Goal: Find specific page/section: Find specific page/section

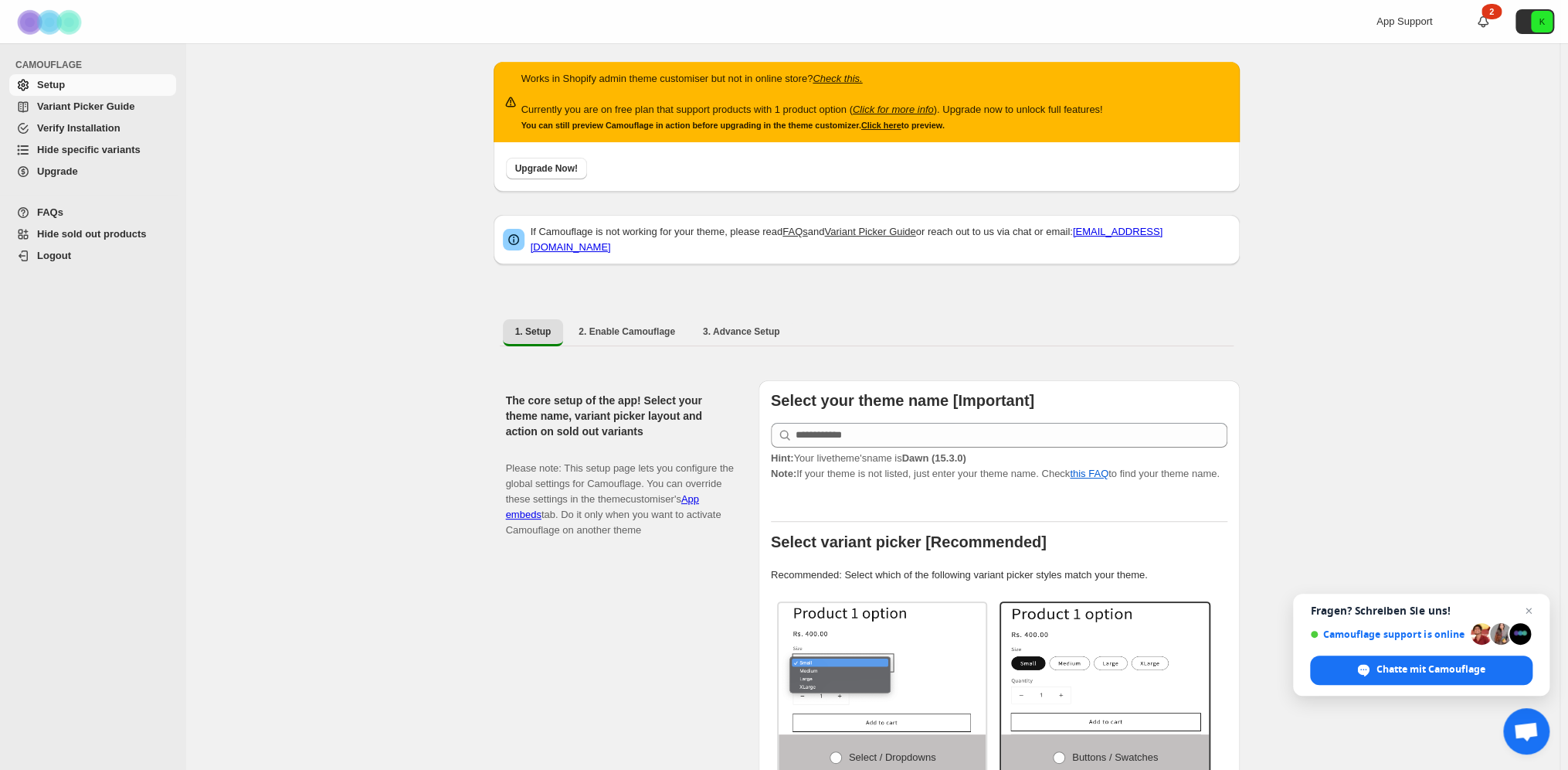
click at [47, 86] on span "Setup" at bounding box center [51, 84] width 27 height 12
click at [64, 101] on span "Variant Picker Guide" at bounding box center [86, 106] width 98 height 12
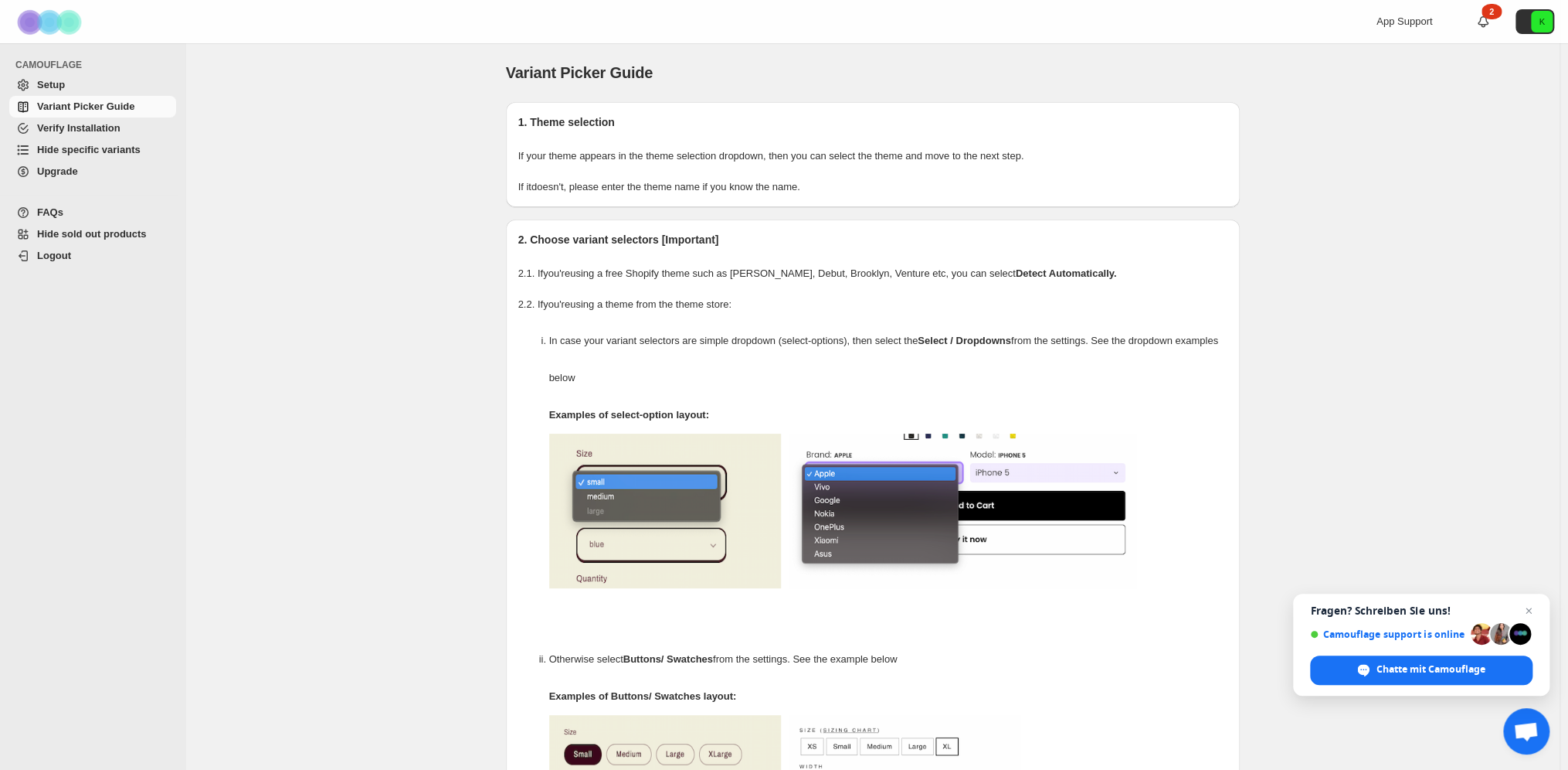
click at [62, 170] on span "Upgrade" at bounding box center [58, 171] width 41 height 12
